Goal: Find specific page/section: Find specific page/section

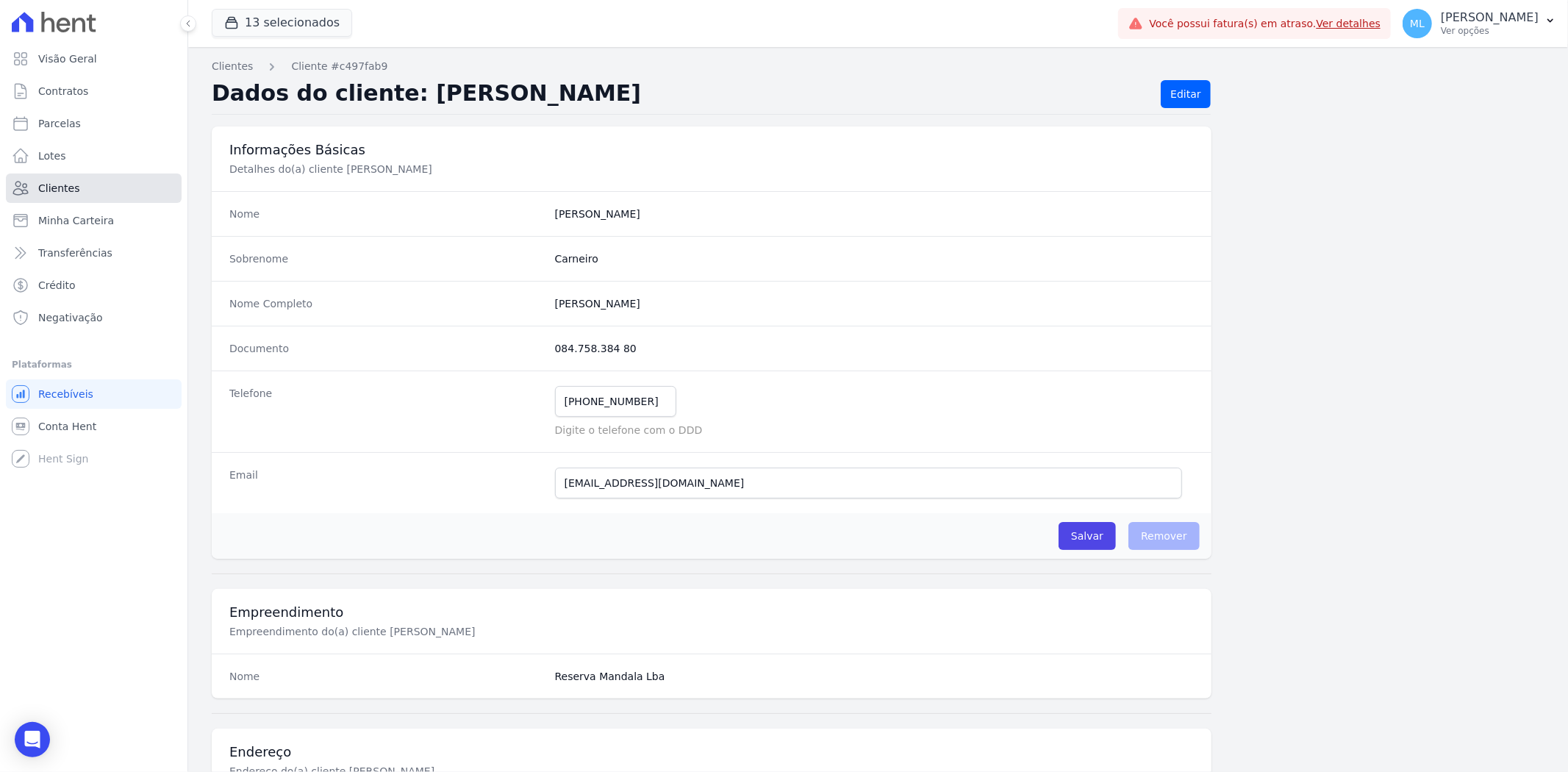
drag, startPoint x: 0, startPoint y: 0, endPoint x: 99, endPoint y: 185, distance: 209.8
click at [99, 185] on link "Clientes" at bounding box center [93, 189] width 176 height 30
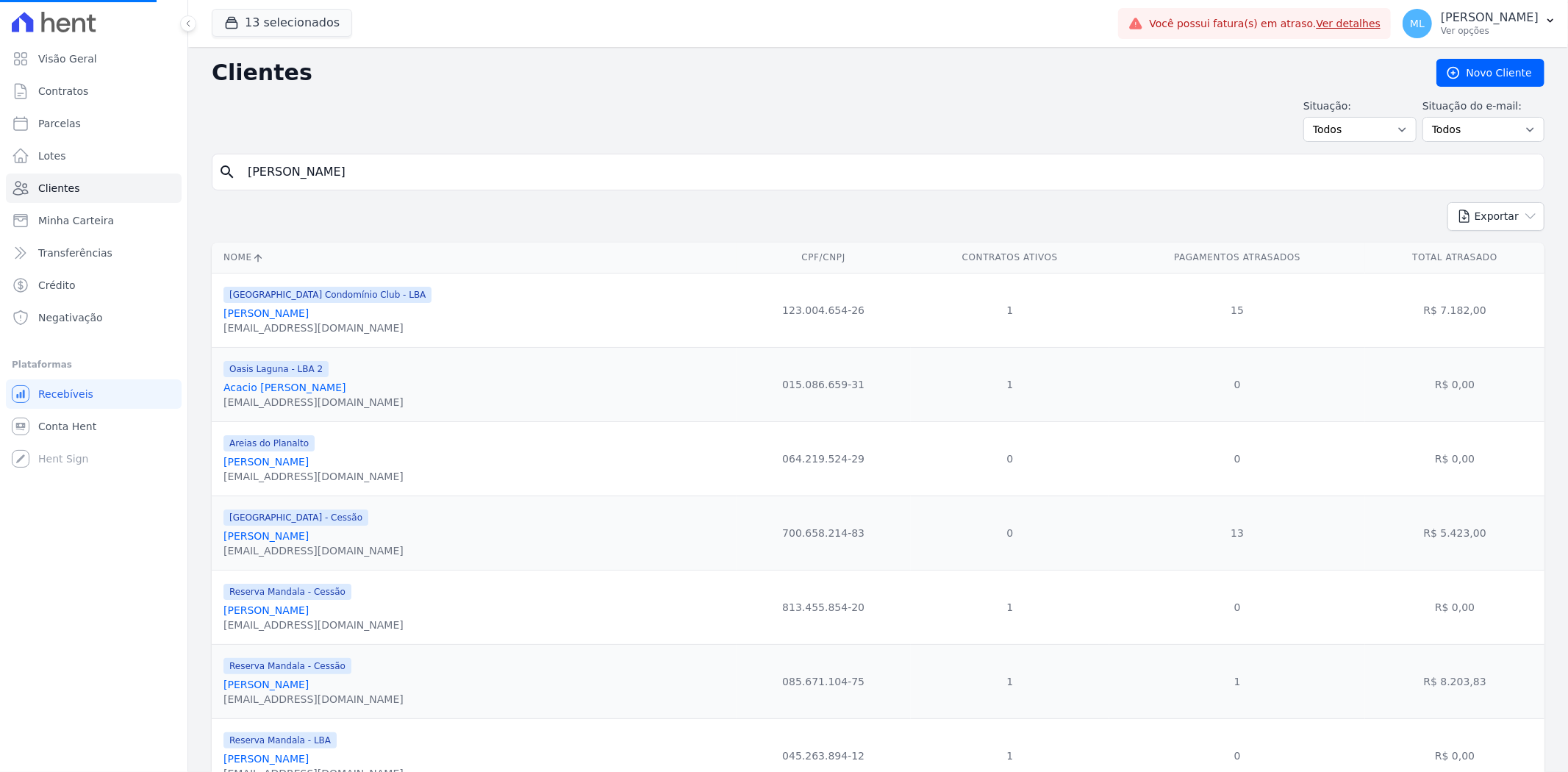
click at [372, 174] on input "[PERSON_NAME]" at bounding box center [888, 172] width 1299 height 30
click at [410, 172] on input "search" at bounding box center [888, 172] width 1299 height 30
type input "bianka"
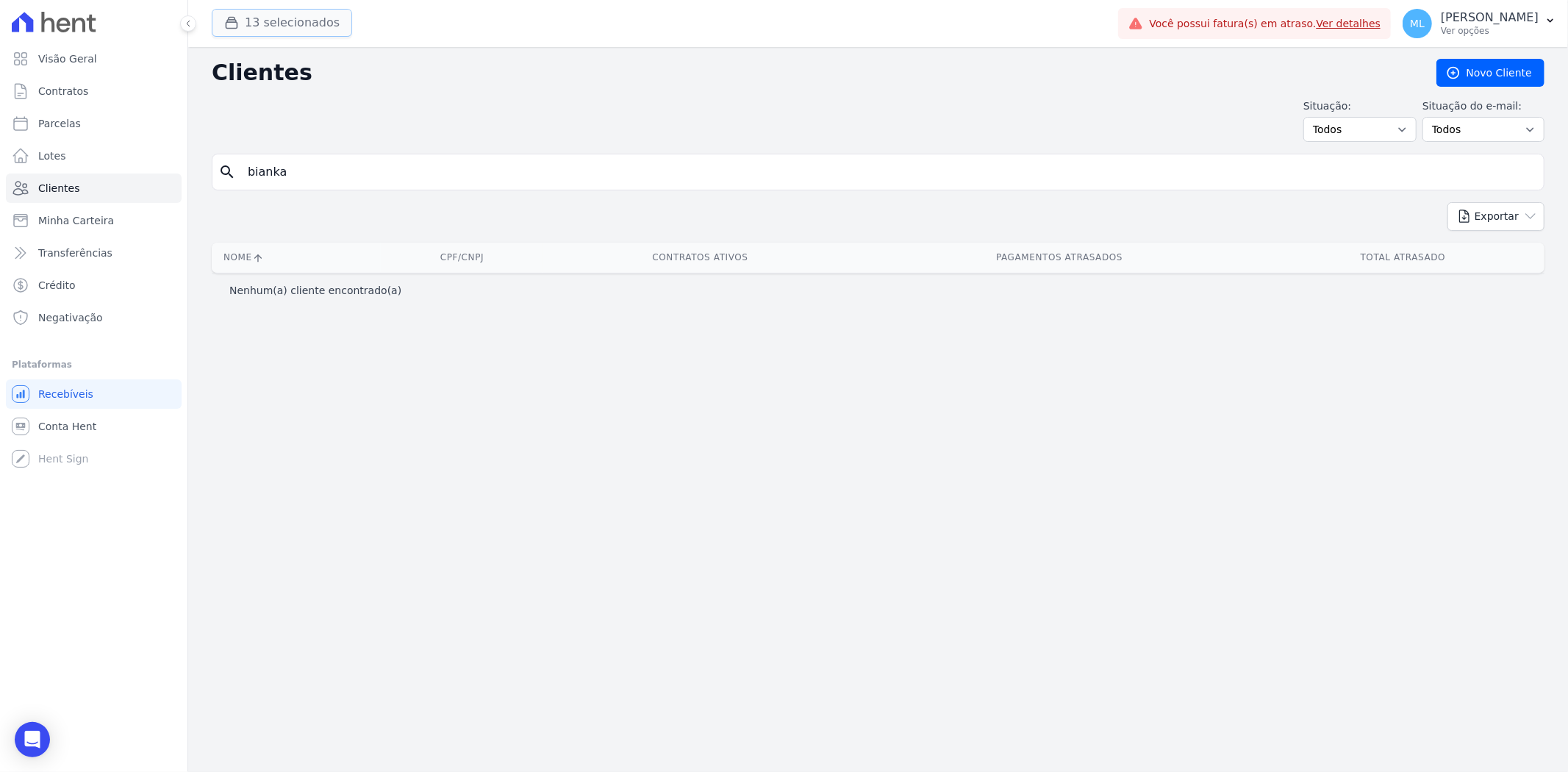
click at [294, 35] on button "13 selecionados" at bounding box center [282, 23] width 140 height 28
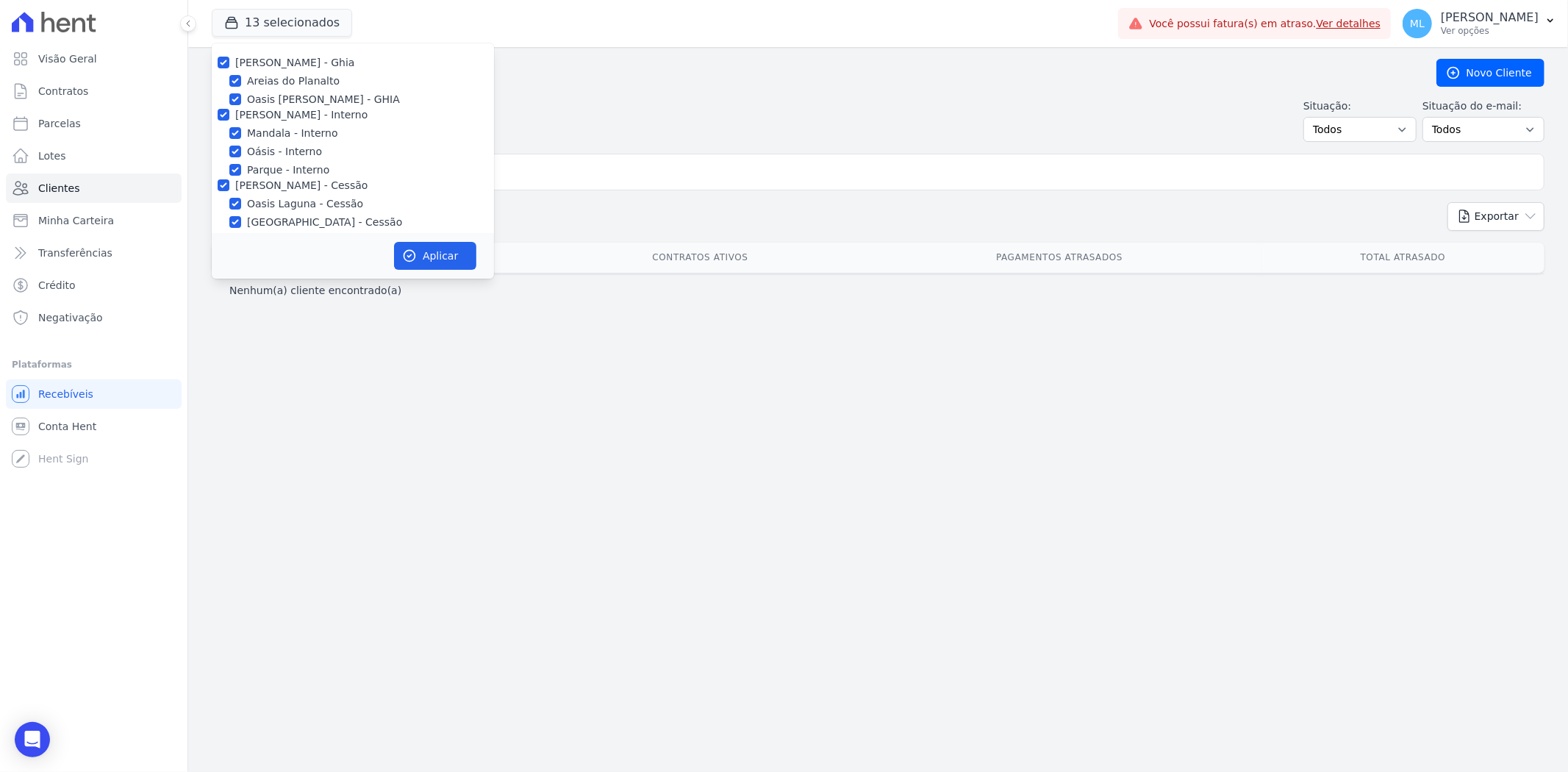
click at [691, 114] on div "Situação: Todos Adimplentes Inadimplentes Situação do e-mail: Todos Confirmado …" at bounding box center [878, 120] width 1333 height 44
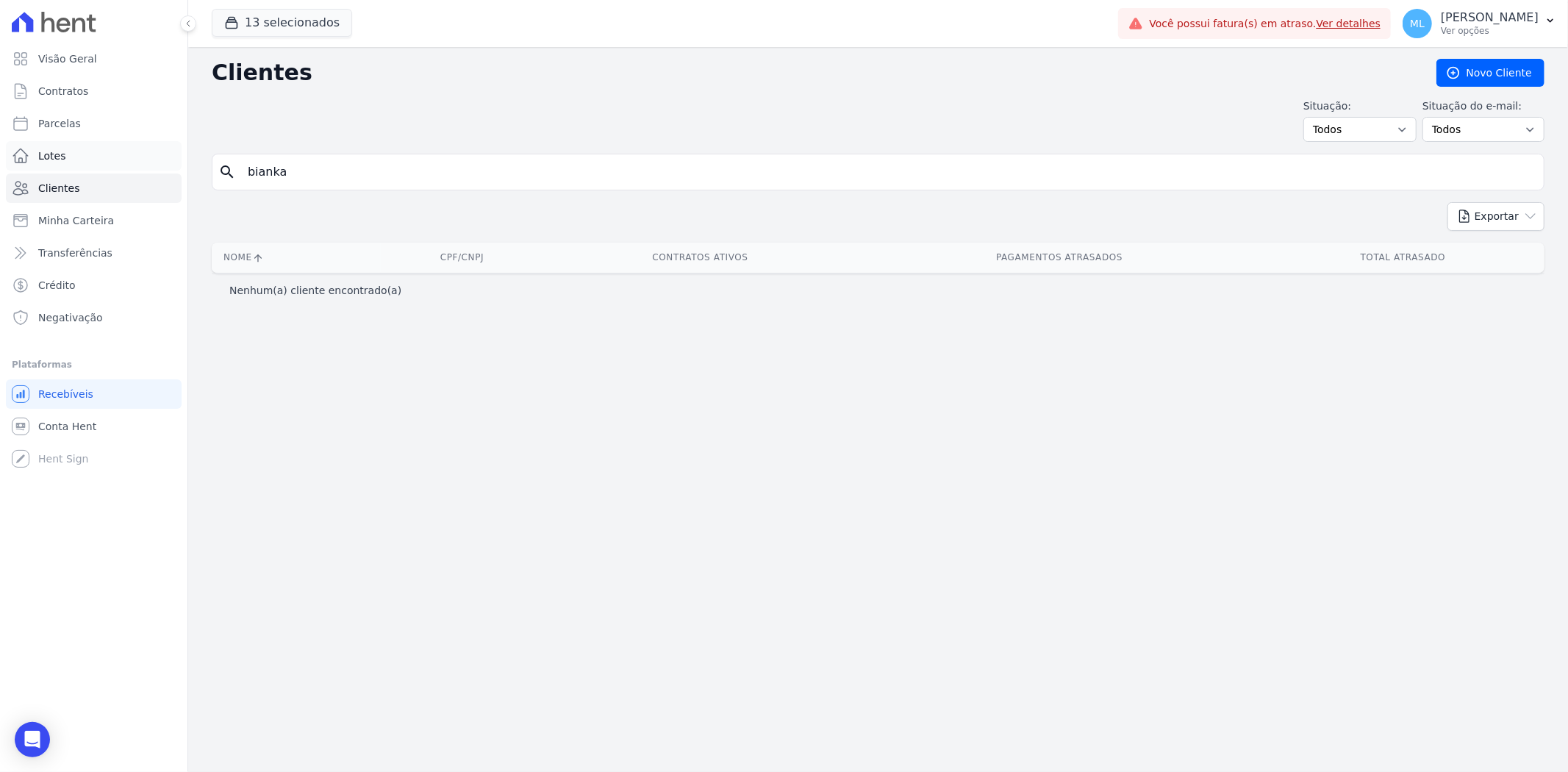
drag, startPoint x: 335, startPoint y: 172, endPoint x: 133, endPoint y: 165, distance: 202.1
click at [133, 165] on div "Visão Geral Contratos [GEOGRAPHIC_DATA] Lotes Clientes Minha Carteira Transferê…" at bounding box center [784, 386] width 1568 height 772
type input "euzilene"
click at [377, 167] on input "euzilene" at bounding box center [888, 172] width 1299 height 30
